Goal: Information Seeking & Learning: Learn about a topic

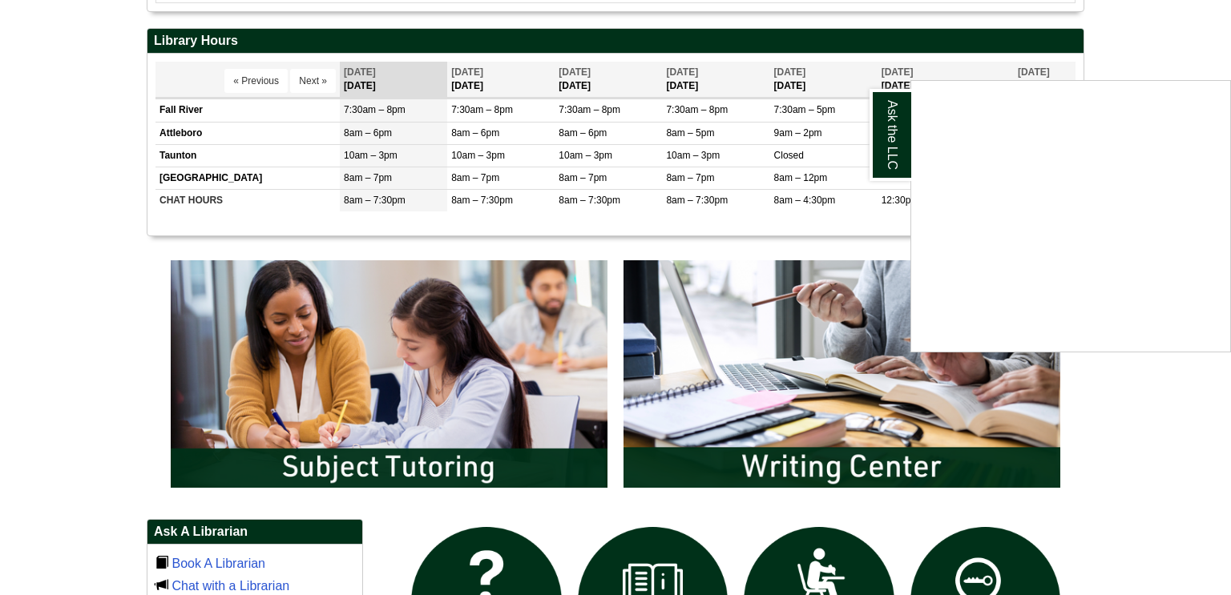
scroll to position [180, 0]
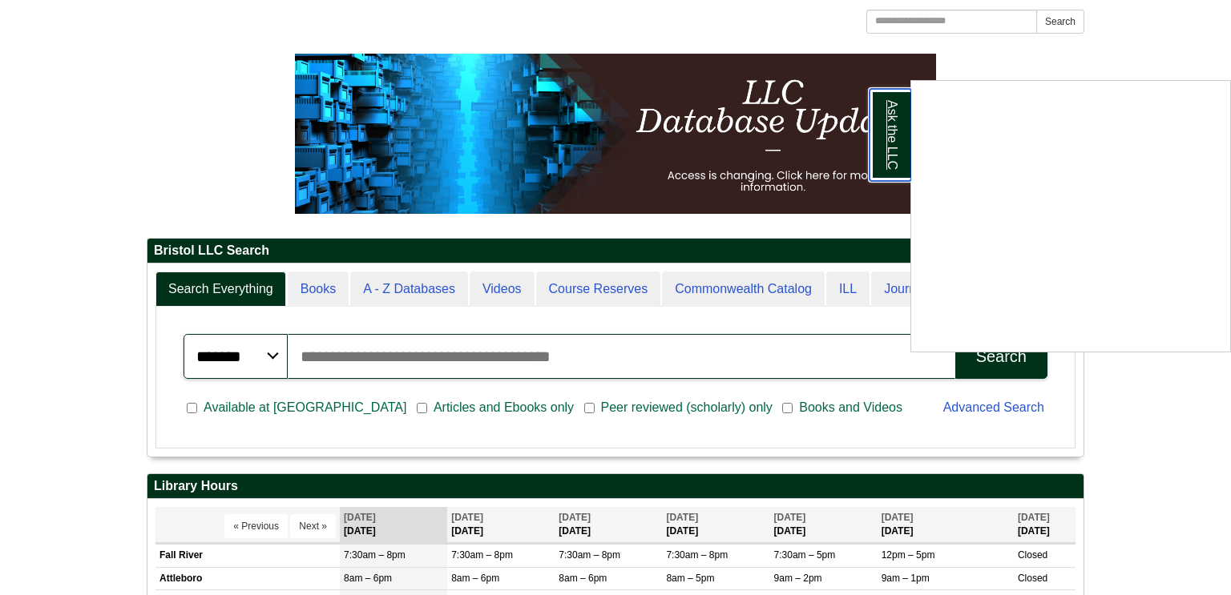
click at [879, 154] on link "Ask the LLC" at bounding box center [890, 135] width 42 height 92
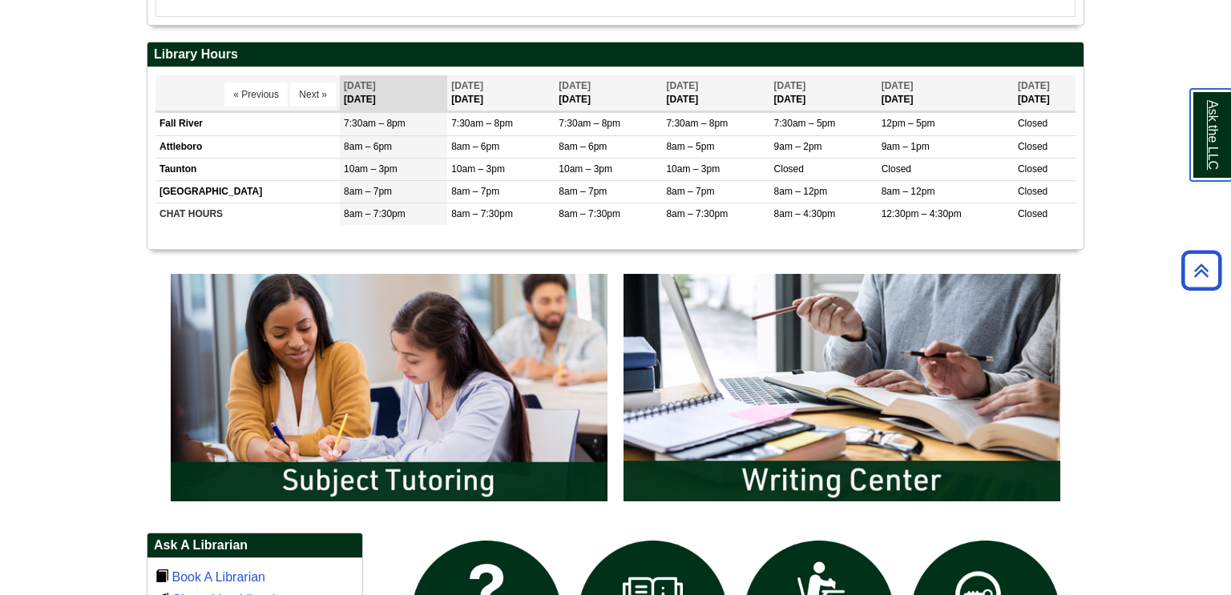
scroll to position [623, 0]
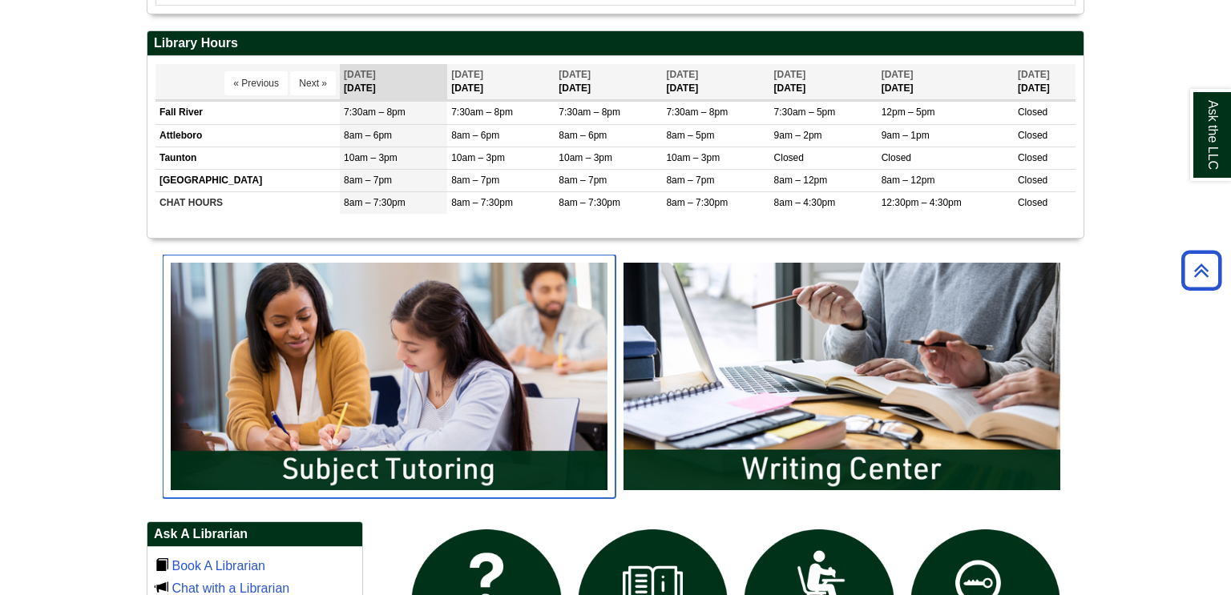
click at [412, 370] on img "slideshow" at bounding box center [389, 377] width 453 height 244
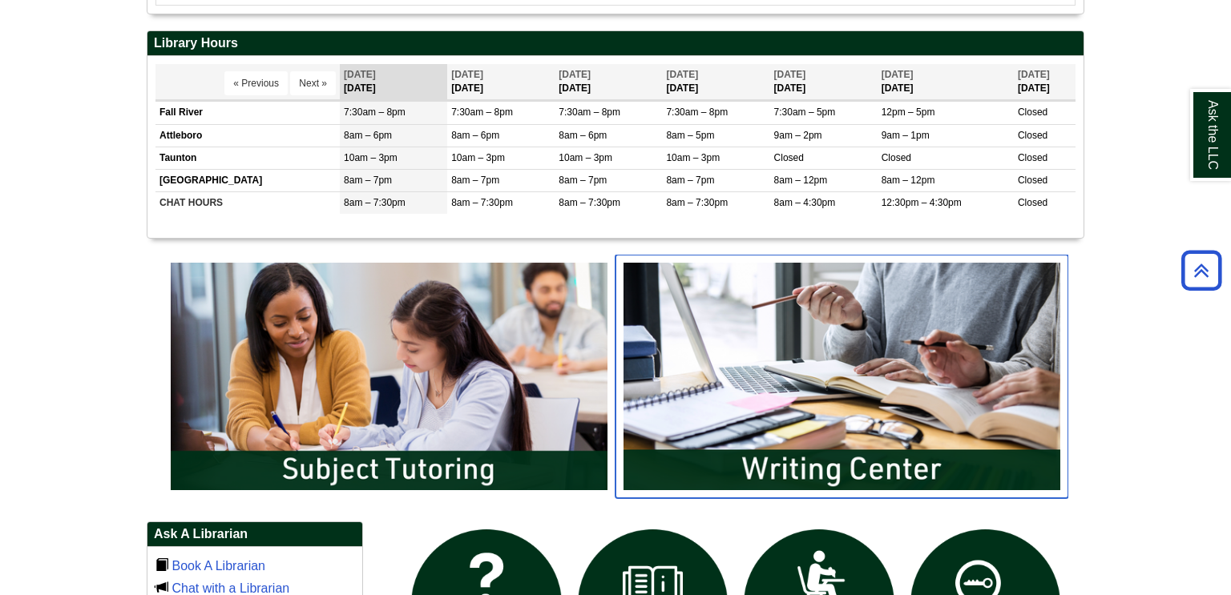
click at [829, 346] on img "slideshow" at bounding box center [841, 377] width 453 height 244
click at [877, 458] on img "slideshow" at bounding box center [841, 377] width 453 height 244
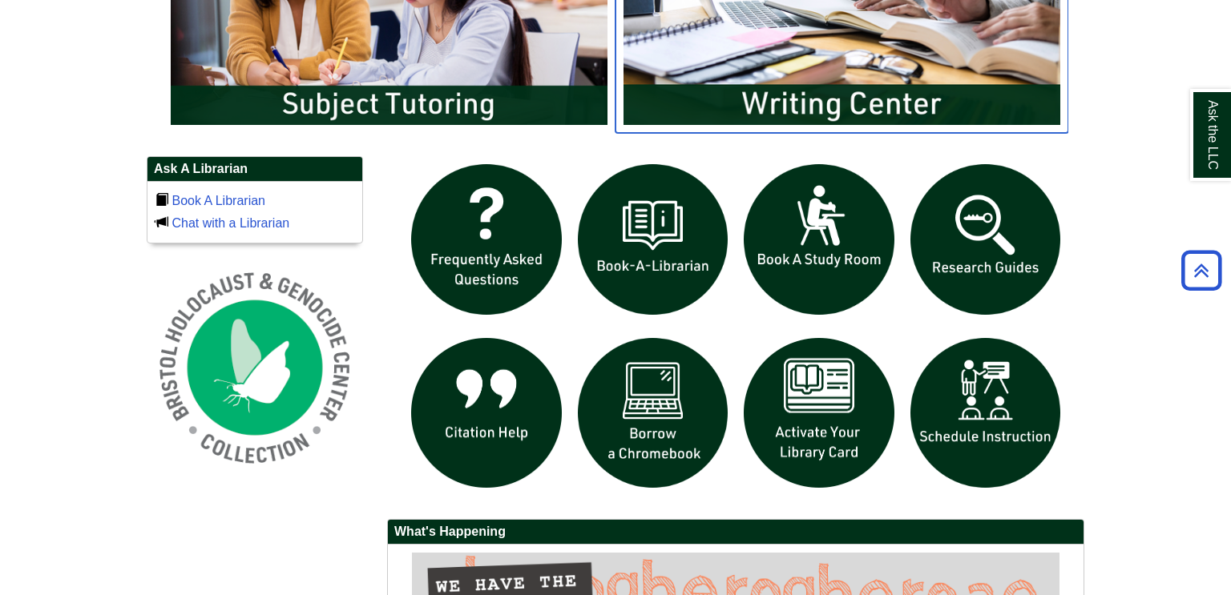
scroll to position [990, 0]
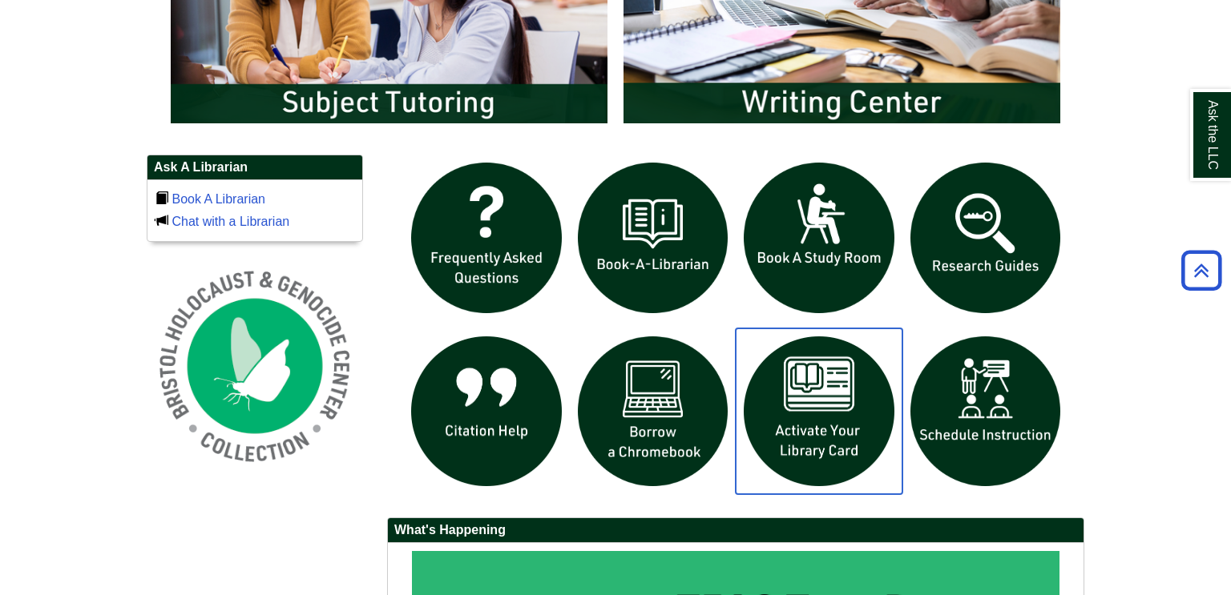
click at [826, 409] on img "slideshow" at bounding box center [819, 412] width 167 height 167
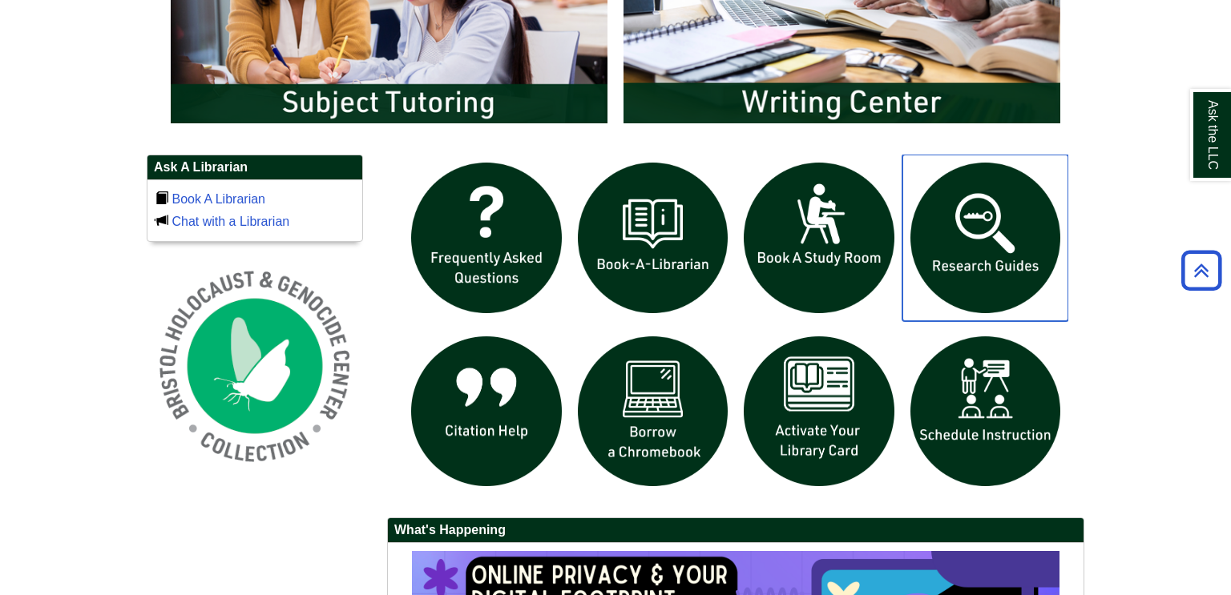
click at [970, 268] on img "slideshow" at bounding box center [985, 238] width 167 height 167
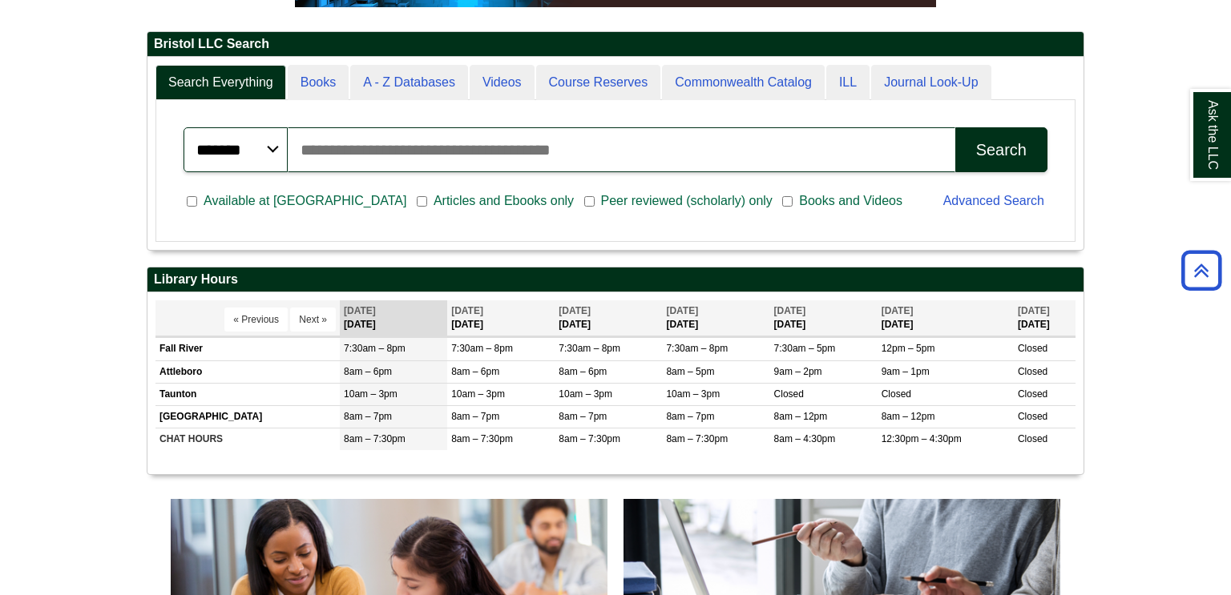
scroll to position [346, 0]
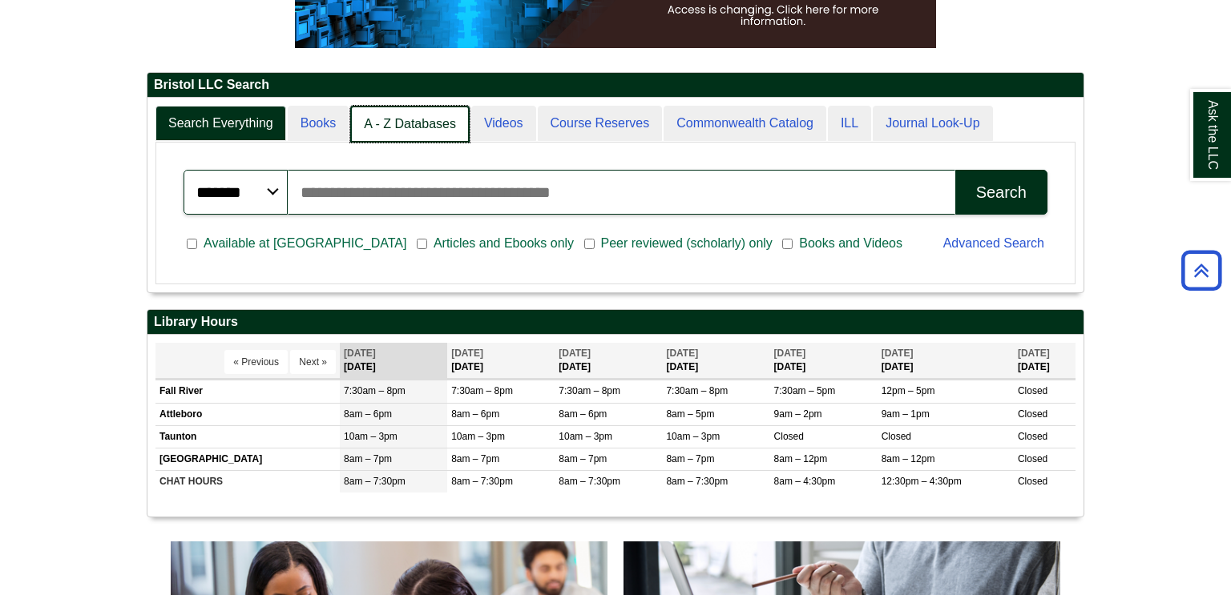
scroll to position [8, 7]
click at [419, 134] on link "A - Z Databases" at bounding box center [409, 125] width 119 height 38
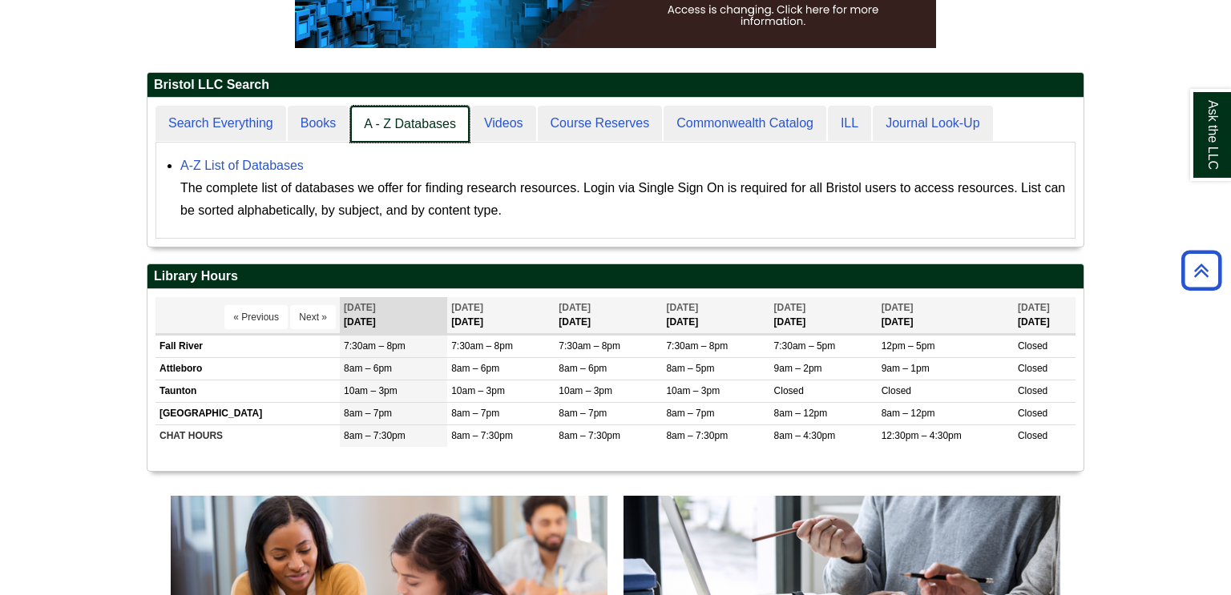
scroll to position [148, 936]
click at [419, 134] on link "A - Z Databases" at bounding box center [409, 125] width 119 height 38
click at [410, 118] on link "A - Z Databases" at bounding box center [409, 125] width 119 height 38
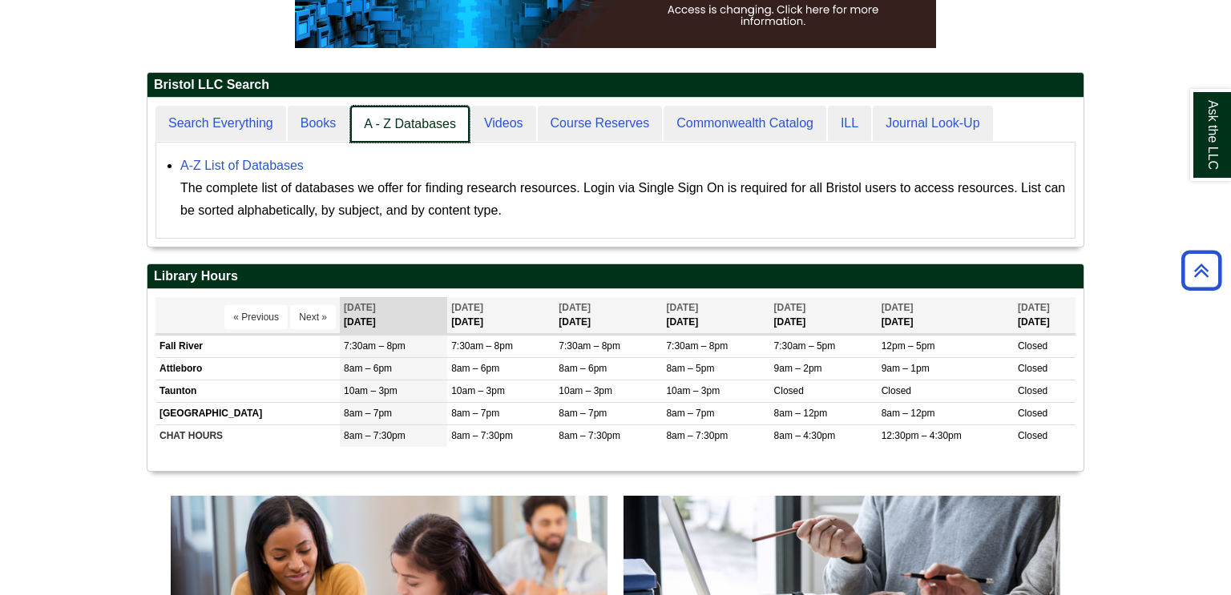
click at [410, 118] on link "A - Z Databases" at bounding box center [409, 125] width 119 height 38
click at [350, 106] on link "A - Z Databases" at bounding box center [409, 125] width 119 height 38
click at [406, 131] on link "A - Z Databases" at bounding box center [409, 125] width 119 height 38
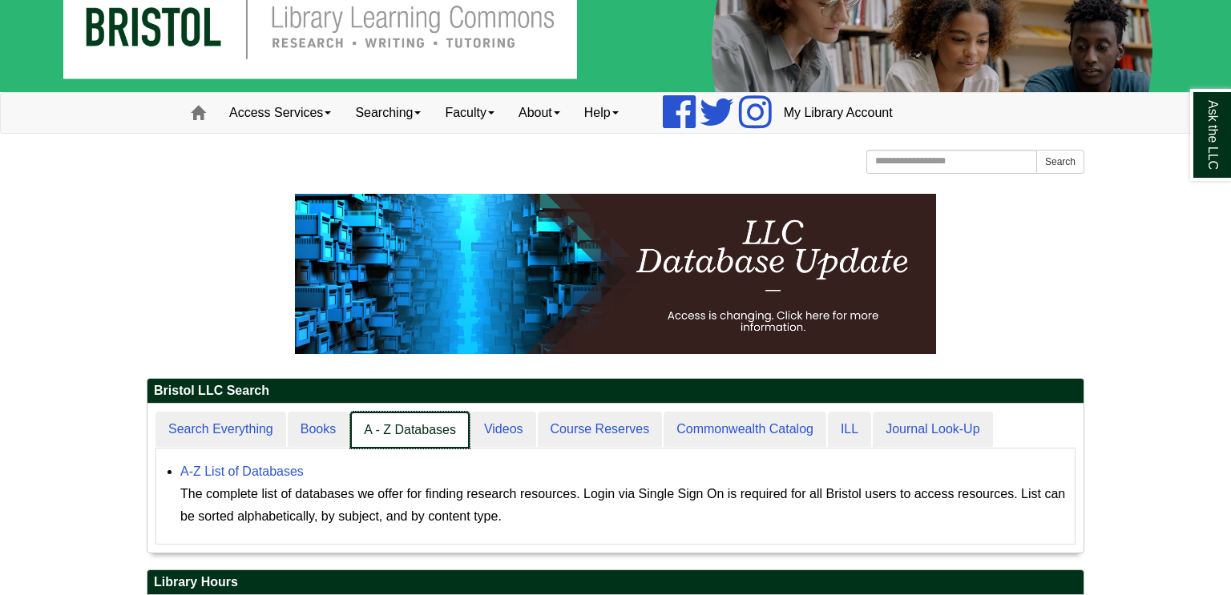
click at [401, 433] on link "A - Z Databases" at bounding box center [409, 431] width 119 height 38
click at [400, 433] on link "A - Z Databases" at bounding box center [409, 431] width 119 height 38
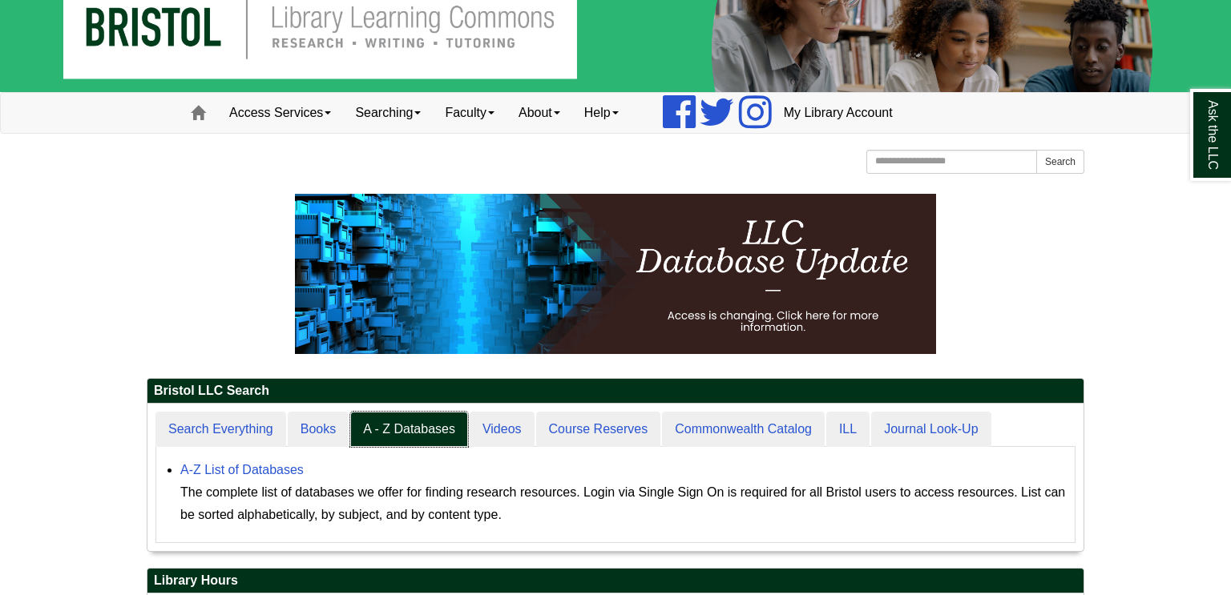
scroll to position [147, 936]
click at [260, 468] on link "A-Z List of Databases" at bounding box center [241, 470] width 123 height 14
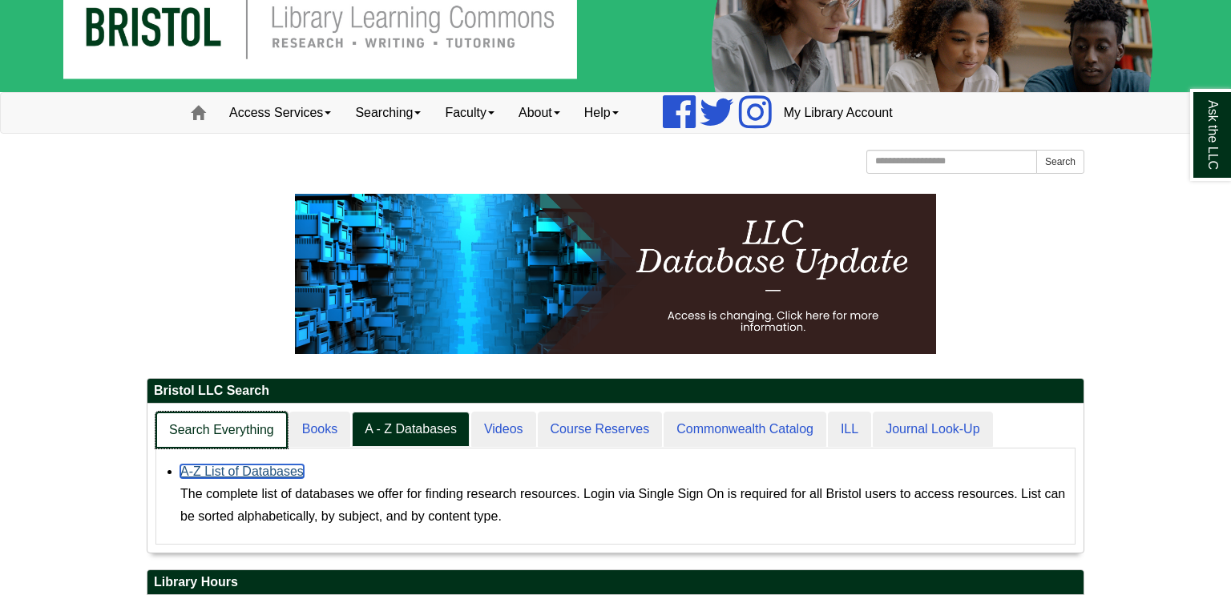
scroll to position [148, 936]
click at [232, 428] on link "Search Everything" at bounding box center [221, 431] width 132 height 38
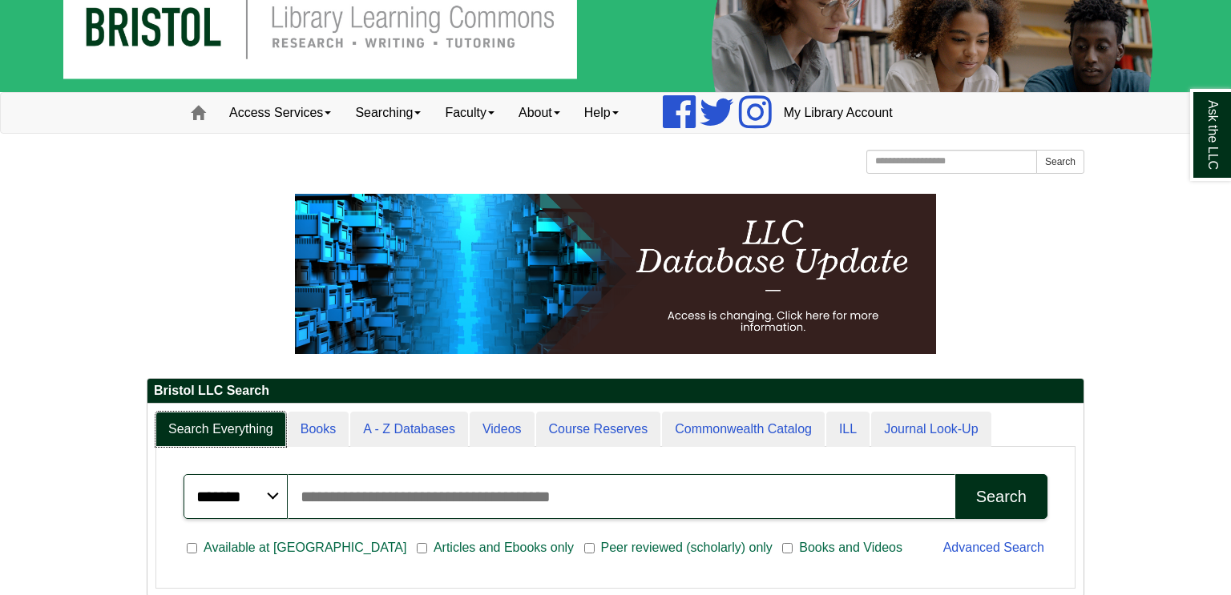
scroll to position [193, 936]
click at [447, 490] on input "Search articles, books, journals & more" at bounding box center [621, 496] width 667 height 45
type input "**********"
click at [955, 474] on button "Search" at bounding box center [1001, 496] width 92 height 45
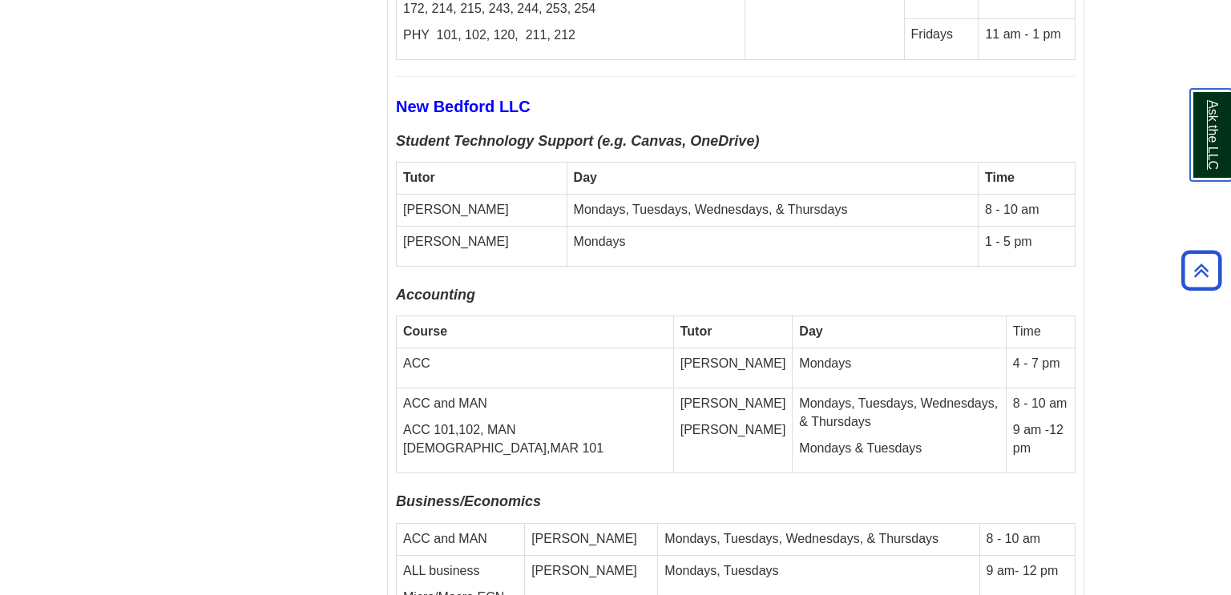
scroll to position [6033, 0]
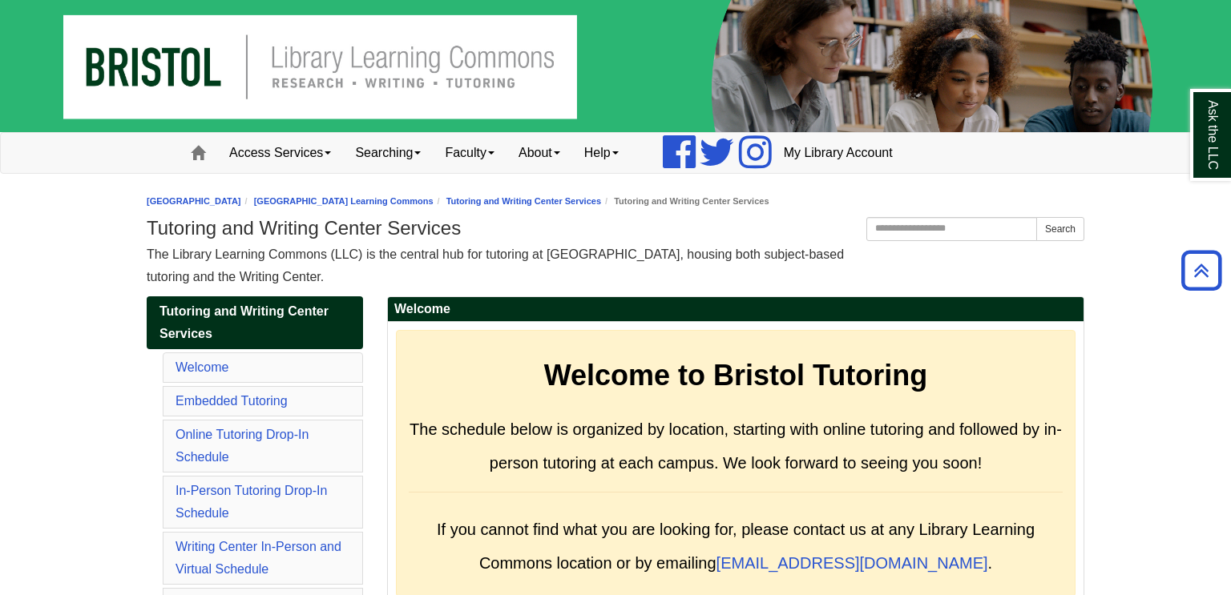
scroll to position [8145, 0]
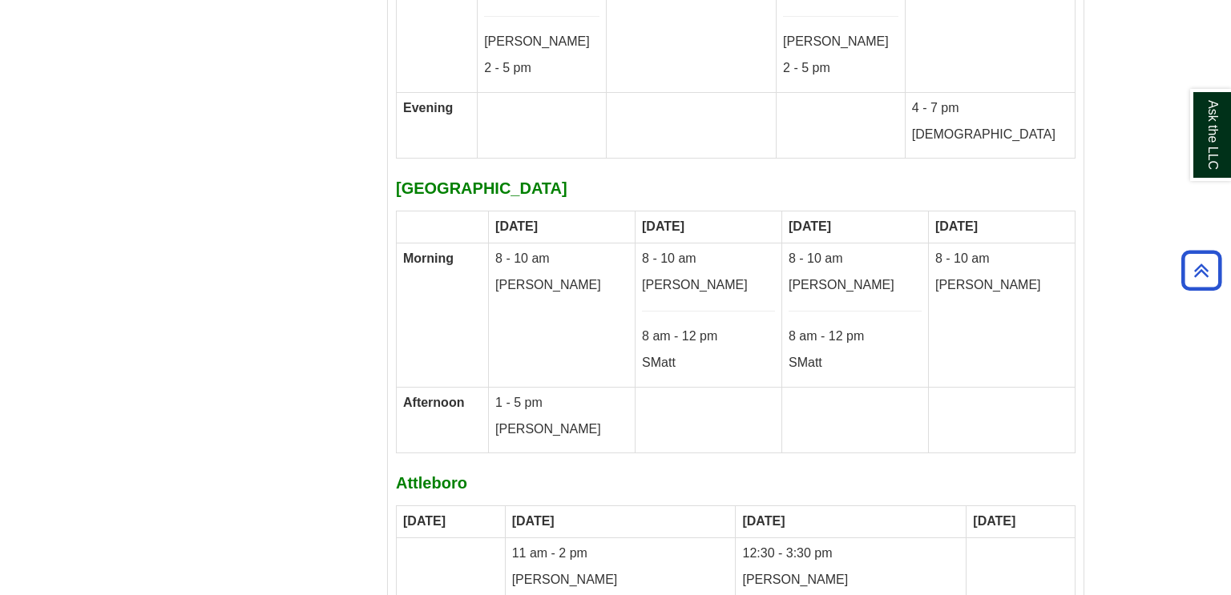
scroll to position [8704, 0]
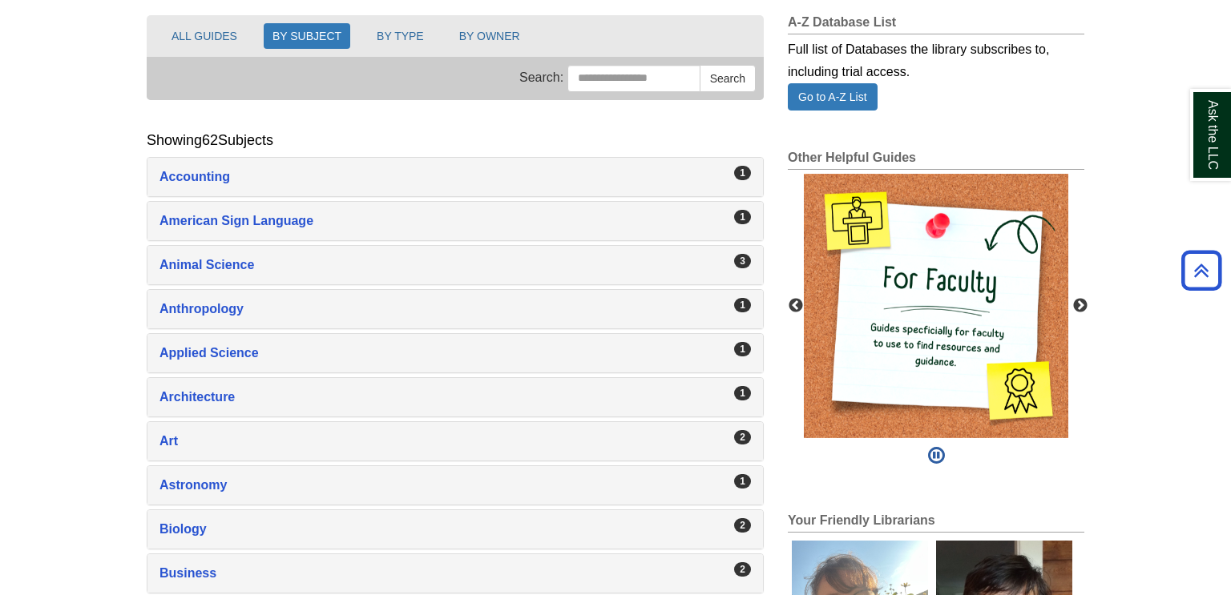
scroll to position [205, 0]
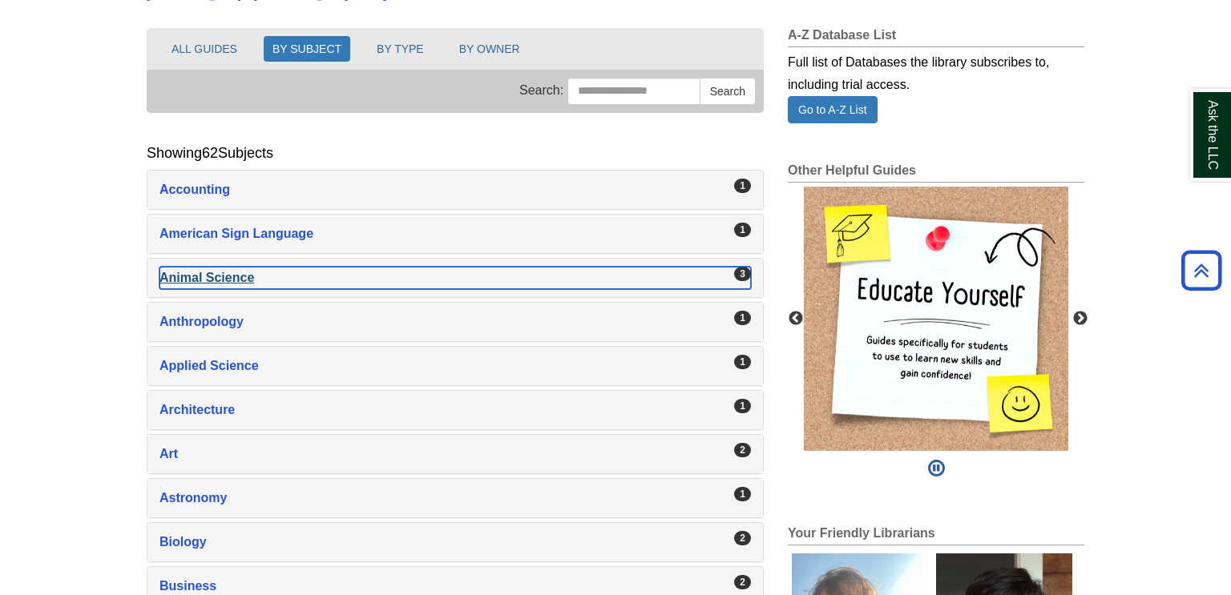
click at [632, 286] on div "Animal Science , 3 guides" at bounding box center [454, 278] width 591 height 22
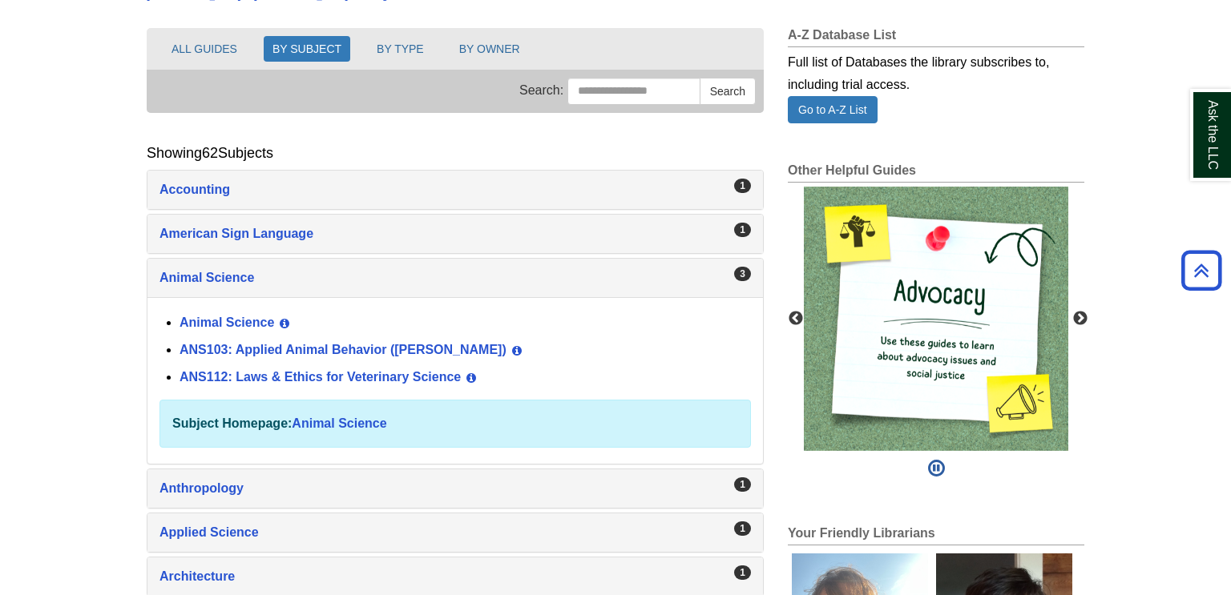
click at [345, 413] on div "Subject Homepage: Animal Science" at bounding box center [455, 424] width 566 height 22
click at [344, 417] on link "Animal Science" at bounding box center [339, 424] width 95 height 14
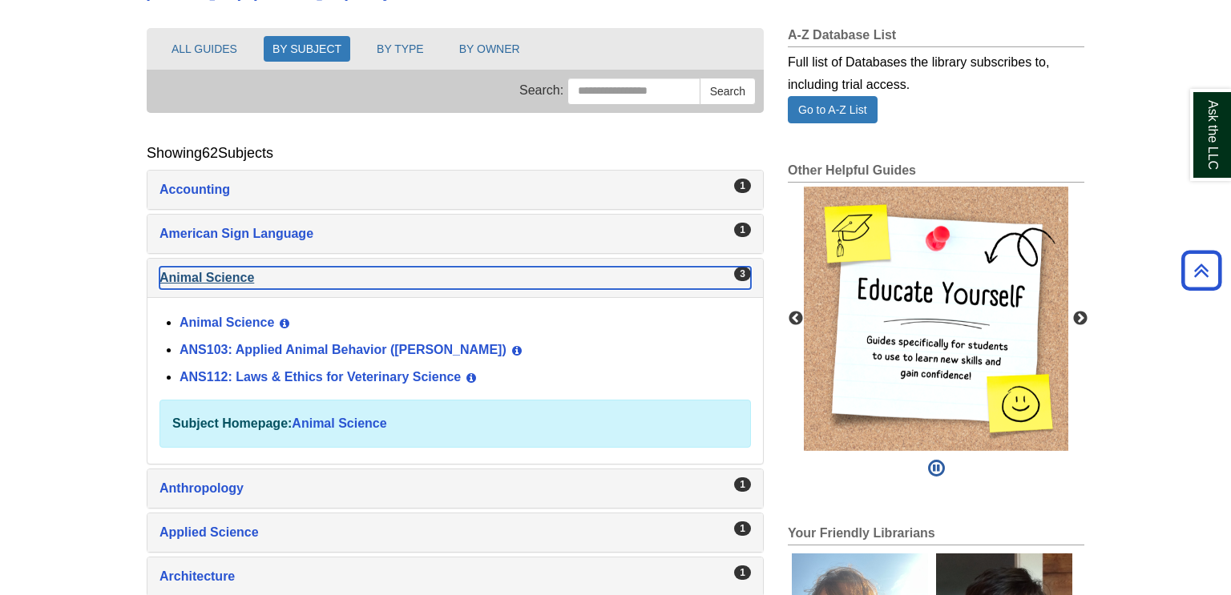
click at [575, 281] on div "Animal Science , 3 guides" at bounding box center [454, 278] width 591 height 22
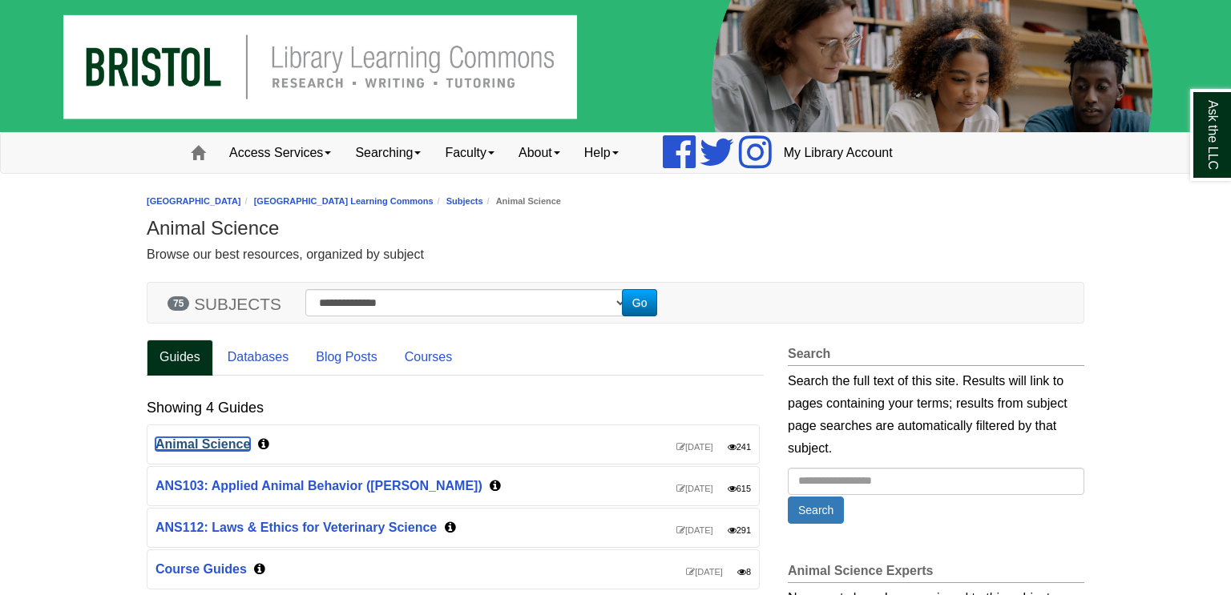
click at [193, 440] on link "Animal Science" at bounding box center [202, 445] width 95 height 14
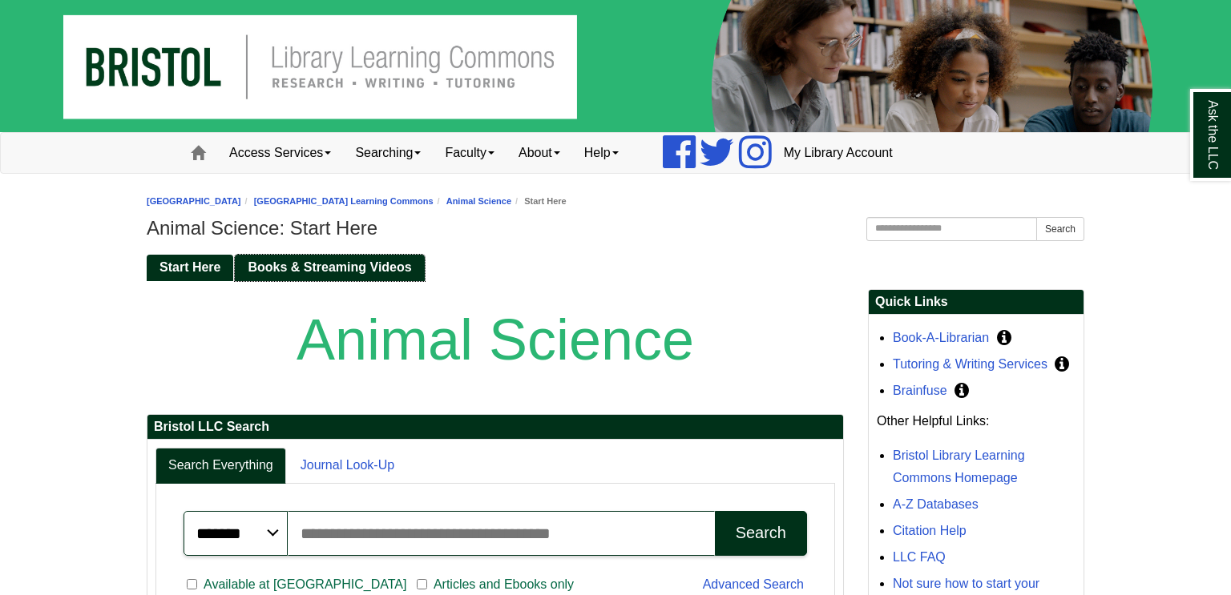
click at [349, 270] on span "Books & Streaming Videos" at bounding box center [329, 267] width 163 height 14
